Goal: Find specific page/section: Find specific page/section

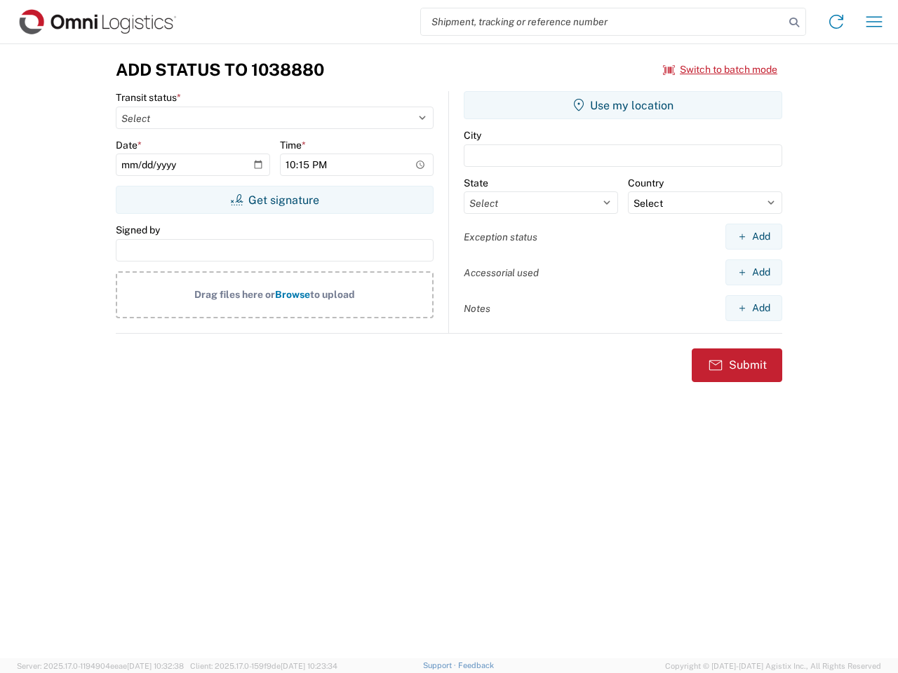
click at [603, 22] on input "search" at bounding box center [602, 21] width 363 height 27
click at [794, 22] on icon at bounding box center [794, 23] width 20 height 20
click at [836, 22] on icon at bounding box center [836, 22] width 22 height 22
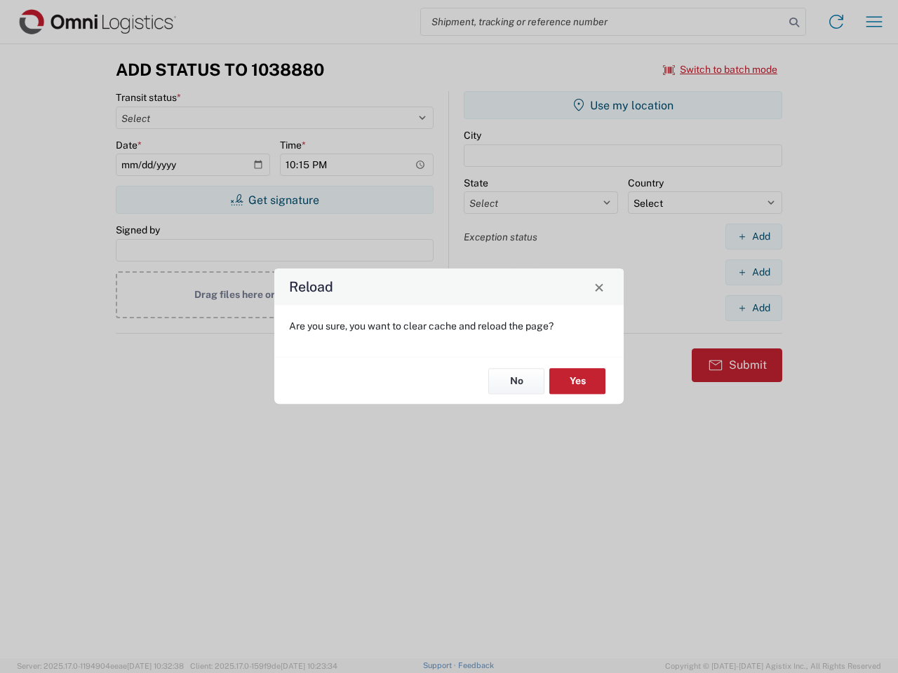
click at [720, 69] on div "Reload Are you sure, you want to clear cache and reload the page? No Yes" at bounding box center [449, 336] width 898 height 673
click at [274, 200] on div "Reload Are you sure, you want to clear cache and reload the page? No Yes" at bounding box center [449, 336] width 898 height 673
click at [623, 105] on div "Reload Are you sure, you want to clear cache and reload the page? No Yes" at bounding box center [449, 336] width 898 height 673
click at [753, 236] on div "Reload Are you sure, you want to clear cache and reload the page? No Yes" at bounding box center [449, 336] width 898 height 673
click at [753, 272] on div "Reload Are you sure, you want to clear cache and reload the page? No Yes" at bounding box center [449, 336] width 898 height 673
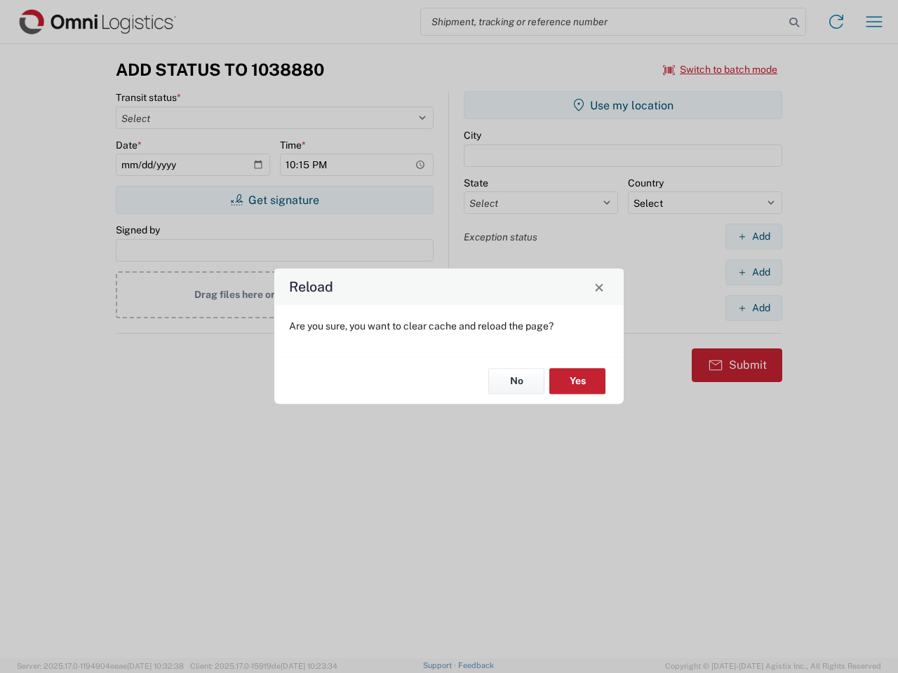
click at [753, 308] on div "Reload Are you sure, you want to clear cache and reload the page? No Yes" at bounding box center [449, 336] width 898 height 673
